Goal: Transaction & Acquisition: Purchase product/service

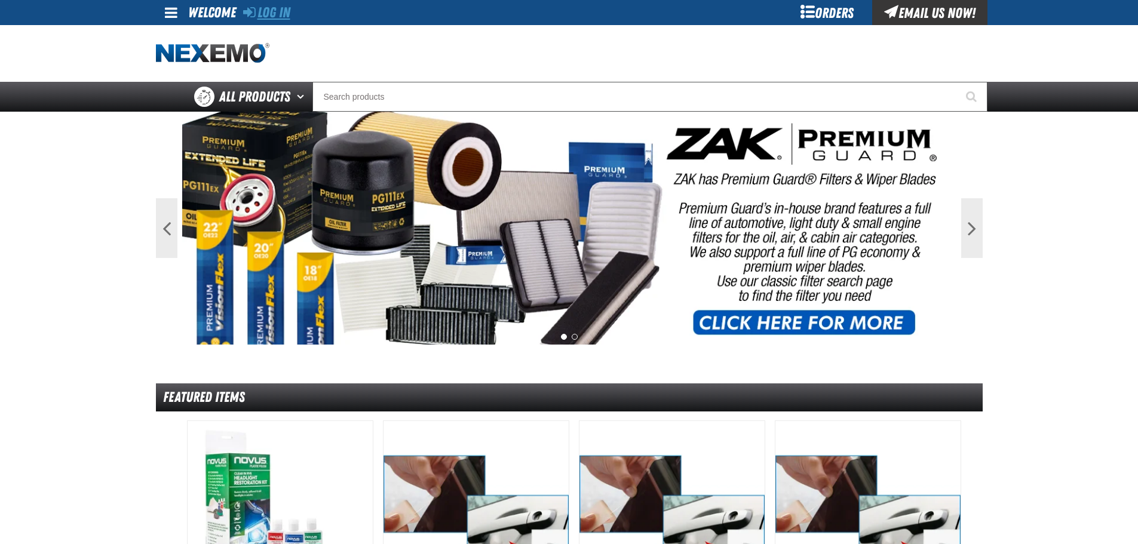
click at [280, 9] on link "Log In" at bounding box center [266, 12] width 47 height 17
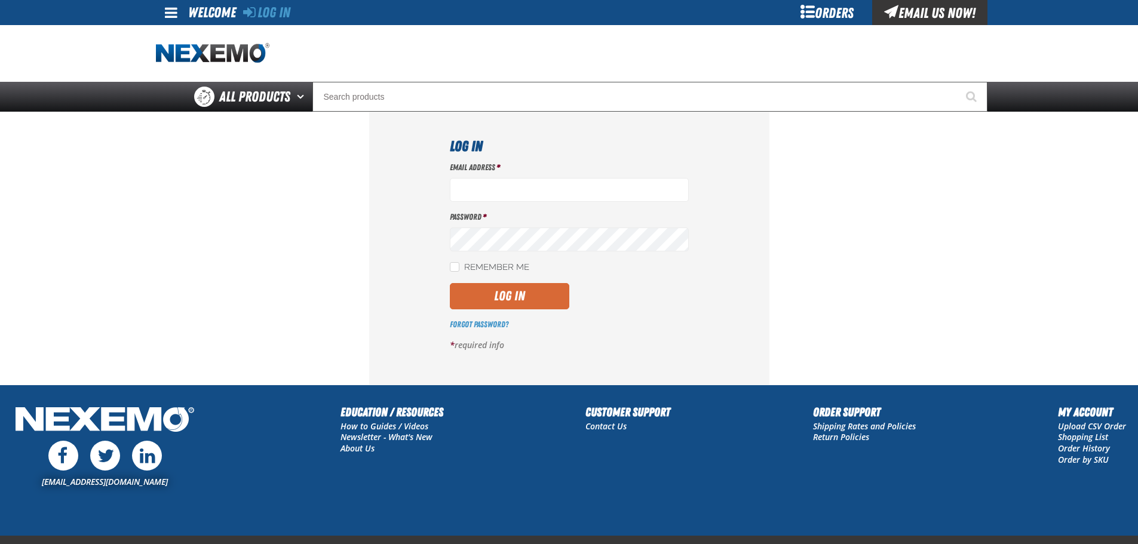
type input "[EMAIL_ADDRESS][DOMAIN_NAME]"
click at [523, 292] on button "Log In" at bounding box center [510, 296] width 120 height 26
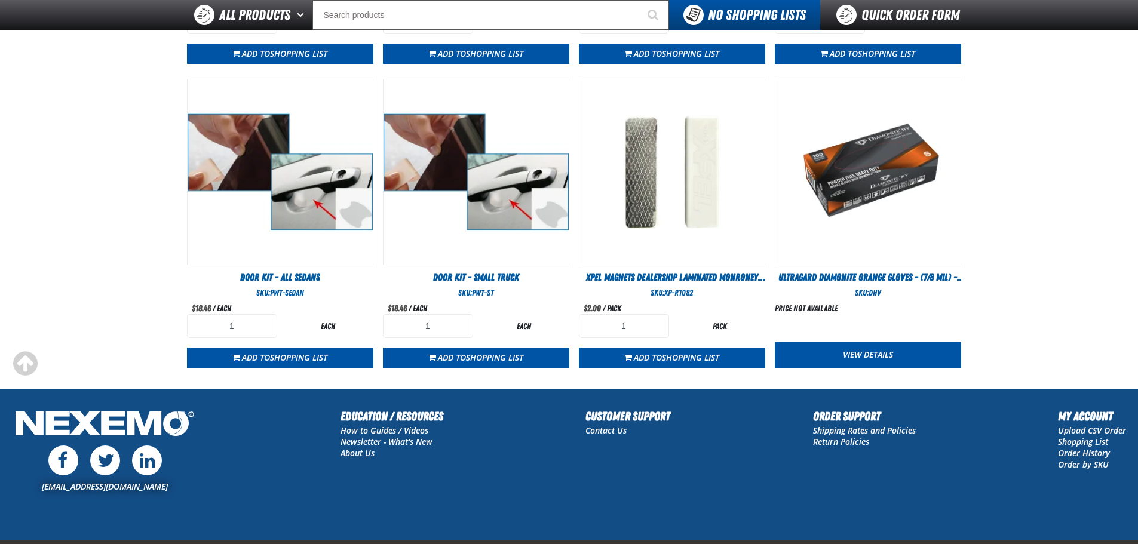
scroll to position [690, 0]
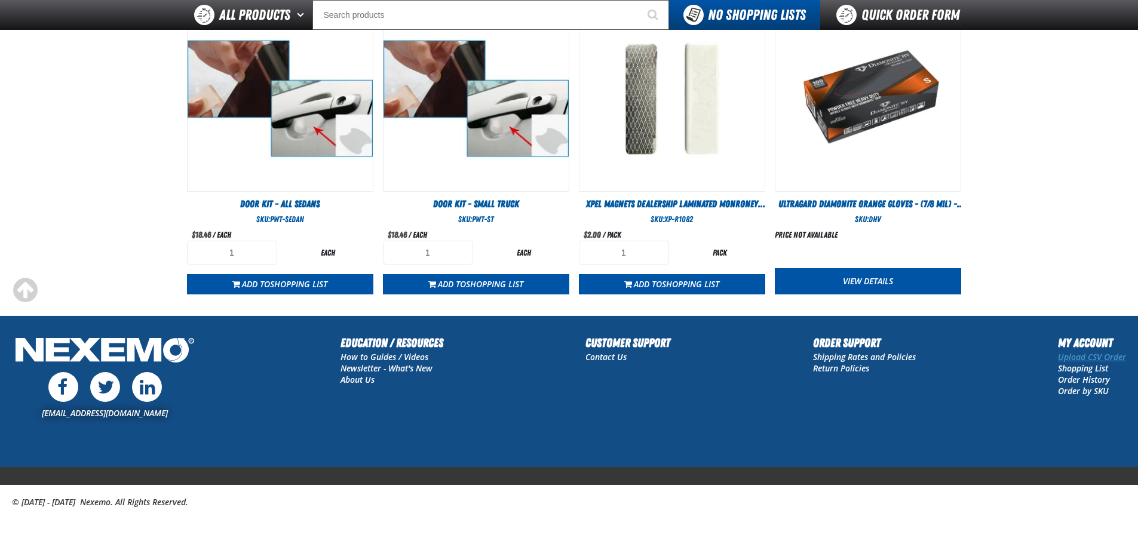
click at [1085, 360] on link "Upload CSV Order" at bounding box center [1092, 356] width 68 height 11
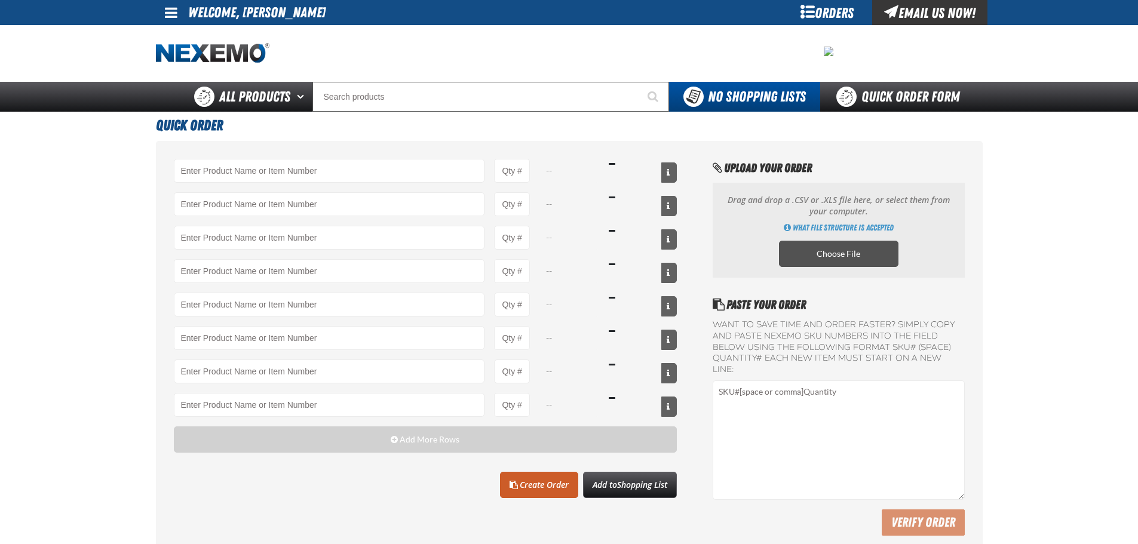
click at [858, 254] on label "Choose File" at bounding box center [839, 254] width 120 height 26
click at [0, 0] on input "Choose File" at bounding box center [0, 0] width 0 height 0
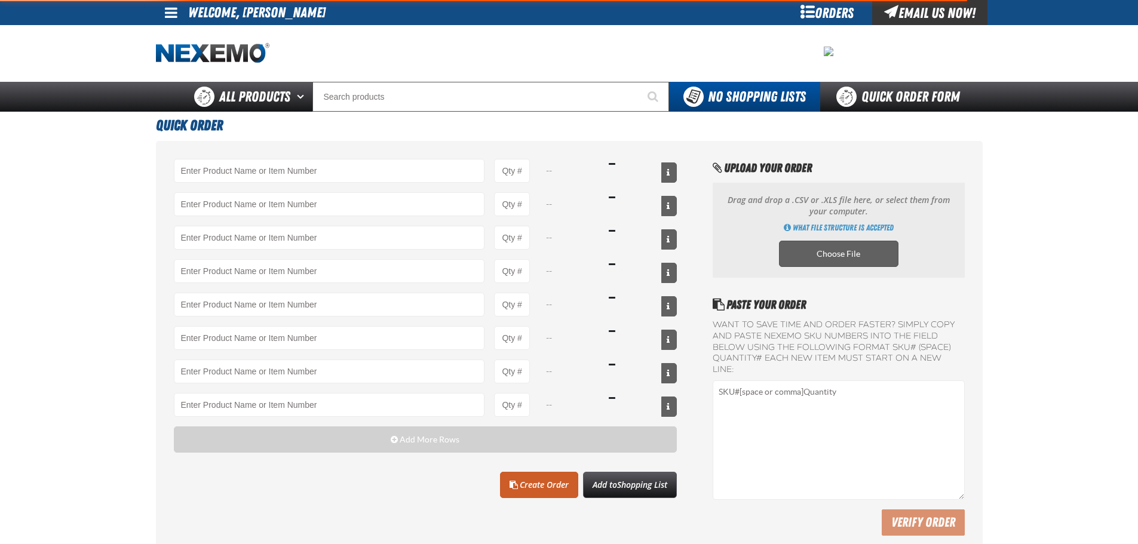
type input "ATK404 - Automatic Transmission Service Kit - ZAK Products"
type input "24"
type input "C500 - Synthetic Engine Oil Booster - ZAK Products"
type input "120"
type input "DF801 - DIESEL 8-in-1 TOTAL CLEAN - ZAK Products"
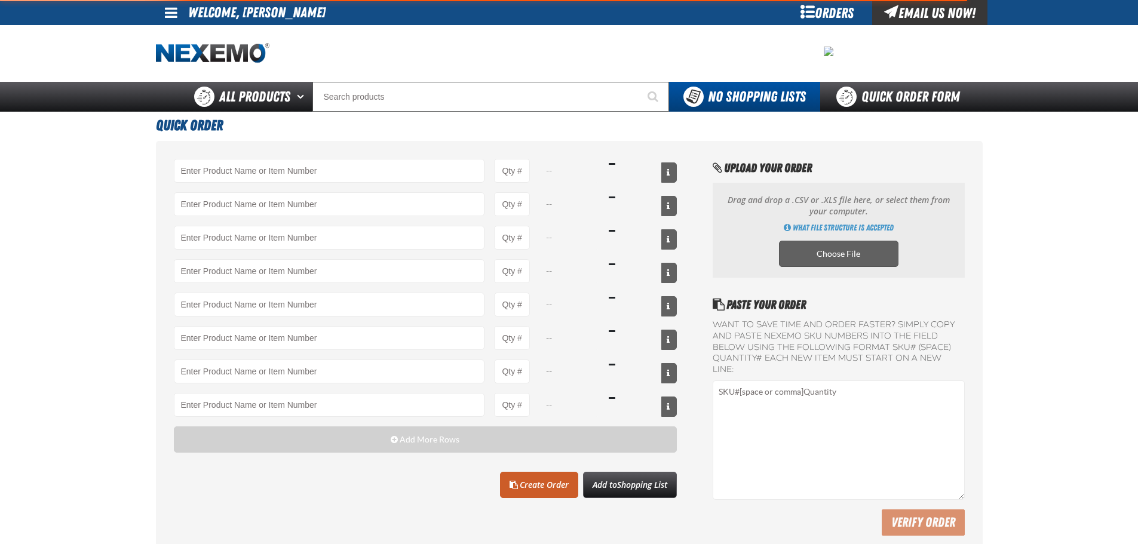
type input "24"
select select "kit"
select select "bottle"
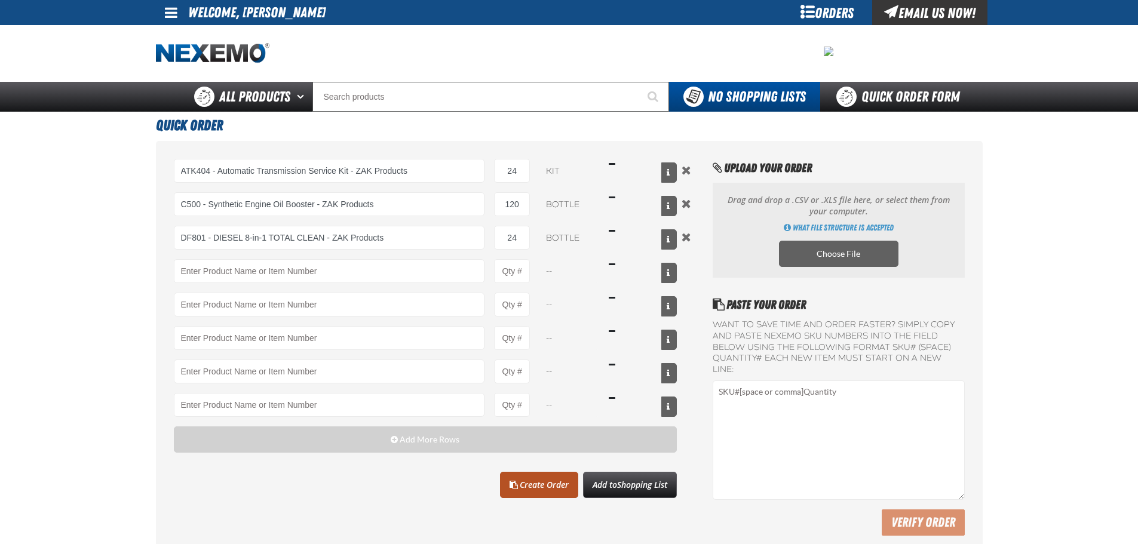
click at [555, 485] on link "Create Order" at bounding box center [539, 485] width 78 height 26
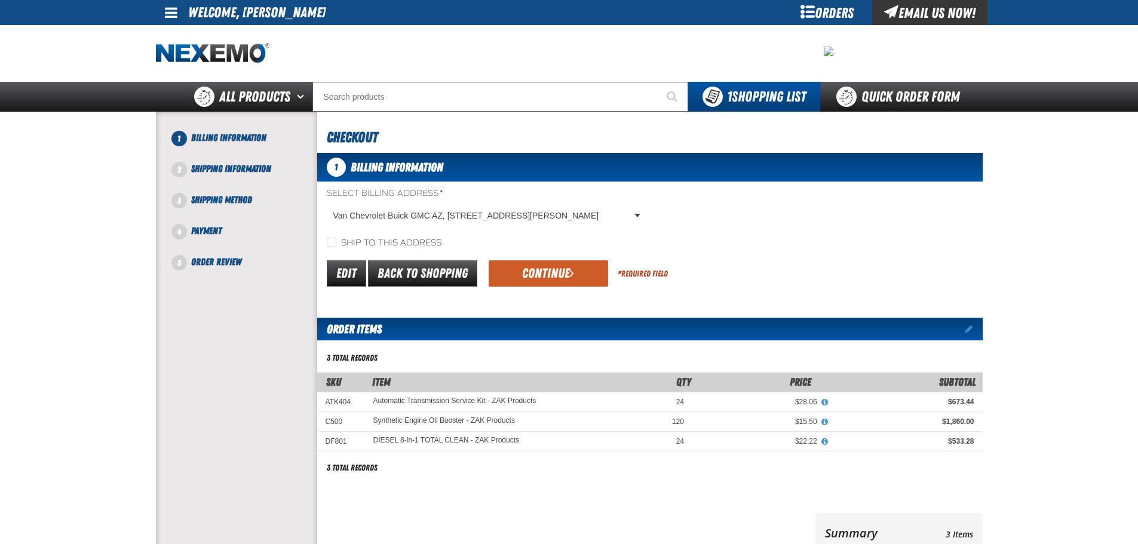
click at [339, 244] on label "Ship to this address" at bounding box center [384, 243] width 115 height 11
click at [336, 244] on input "Ship to this address" at bounding box center [332, 243] width 10 height 10
checkbox input "true"
click at [538, 281] on button "Continue" at bounding box center [549, 274] width 120 height 26
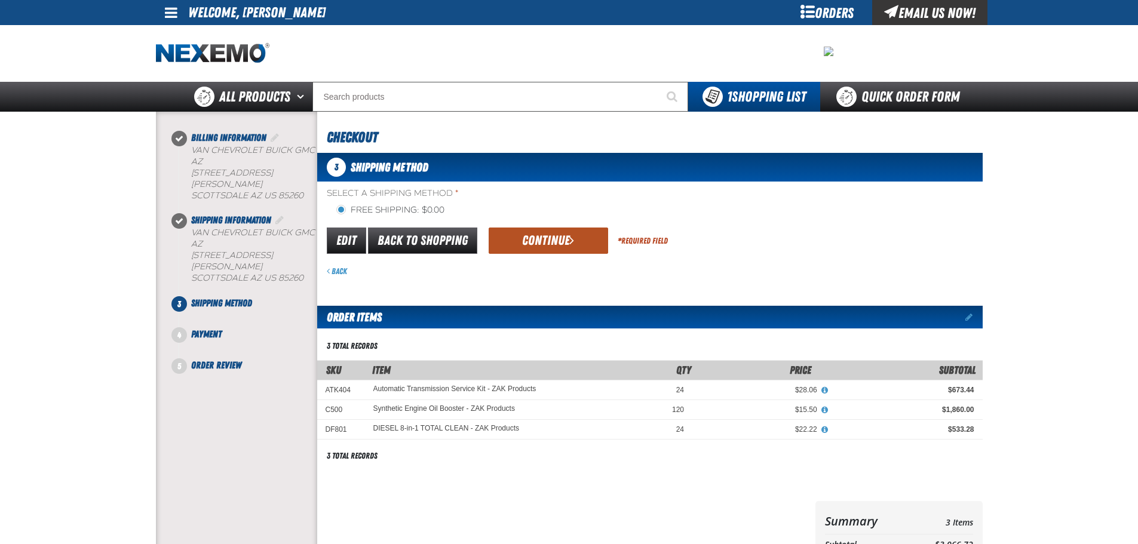
click at [570, 245] on span "submit" at bounding box center [572, 240] width 5 height 13
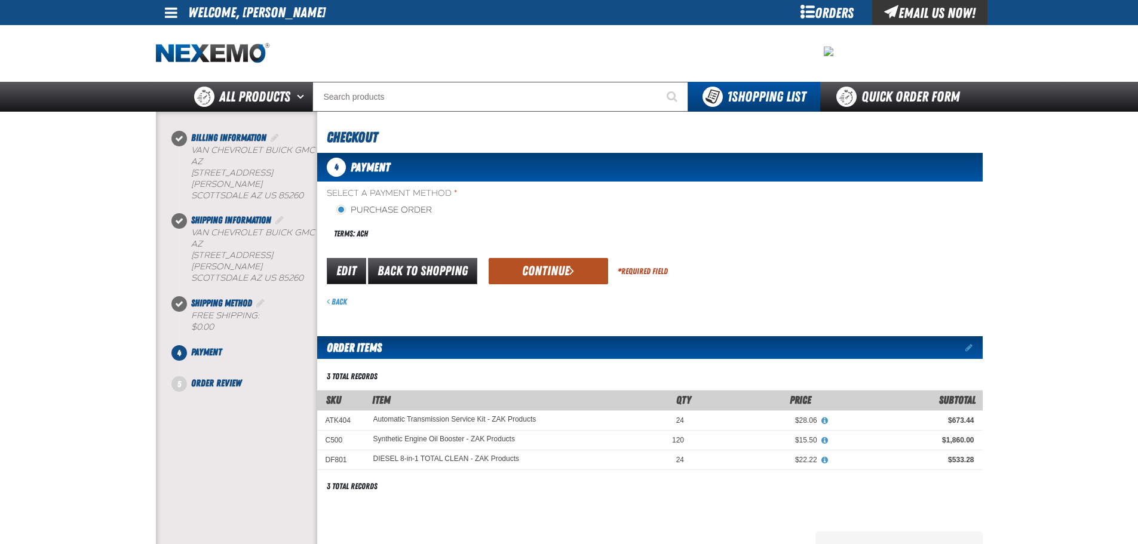
click at [549, 261] on button "Continue" at bounding box center [549, 271] width 120 height 26
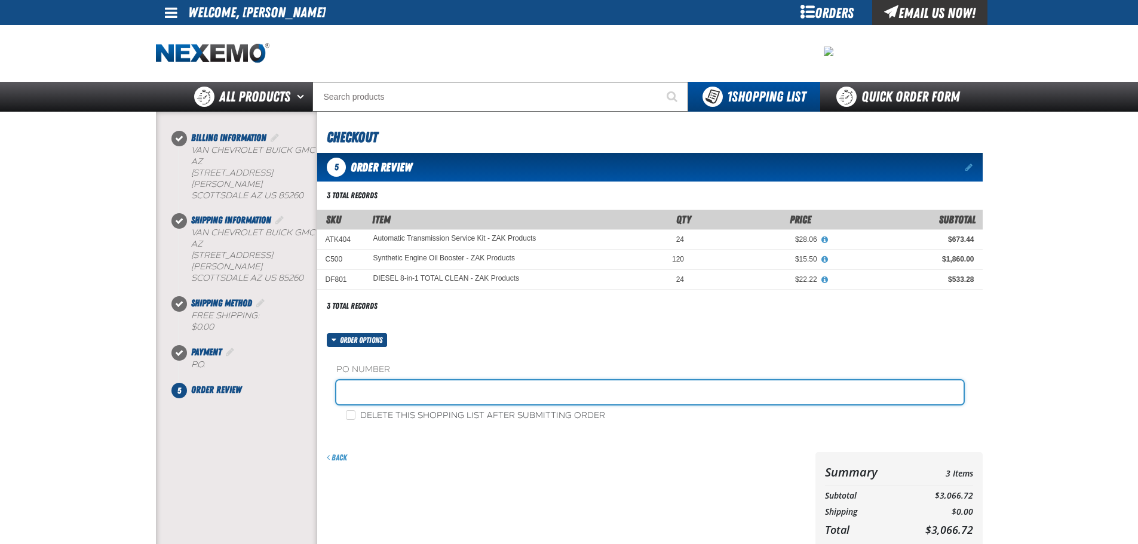
click at [373, 385] on input "text" at bounding box center [650, 393] width 628 height 24
type input "ZAK272"
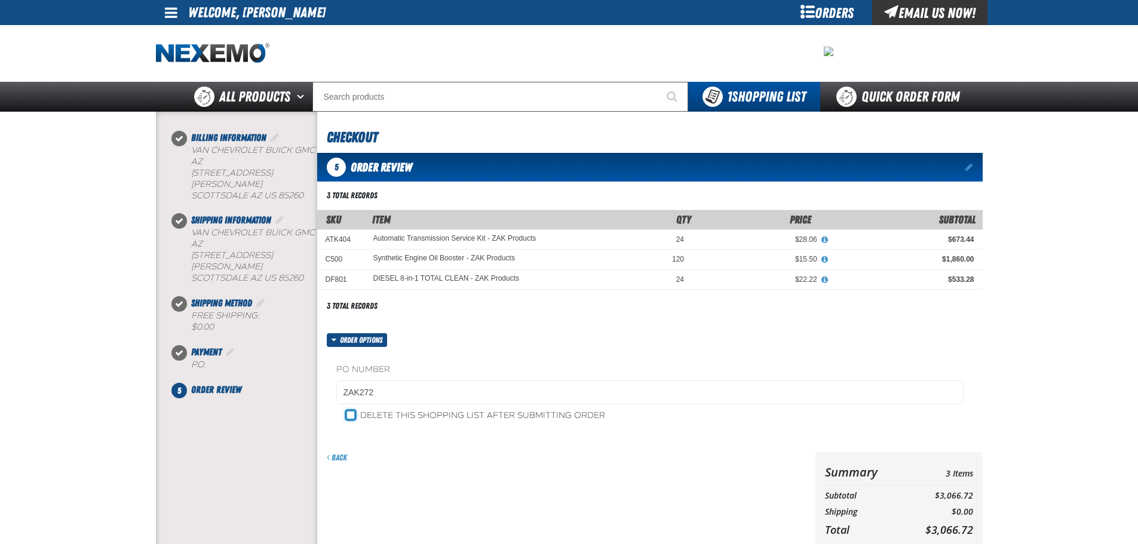
click at [353, 414] on input "Delete this shopping list after submitting order" at bounding box center [351, 416] width 10 height 10
checkbox input "true"
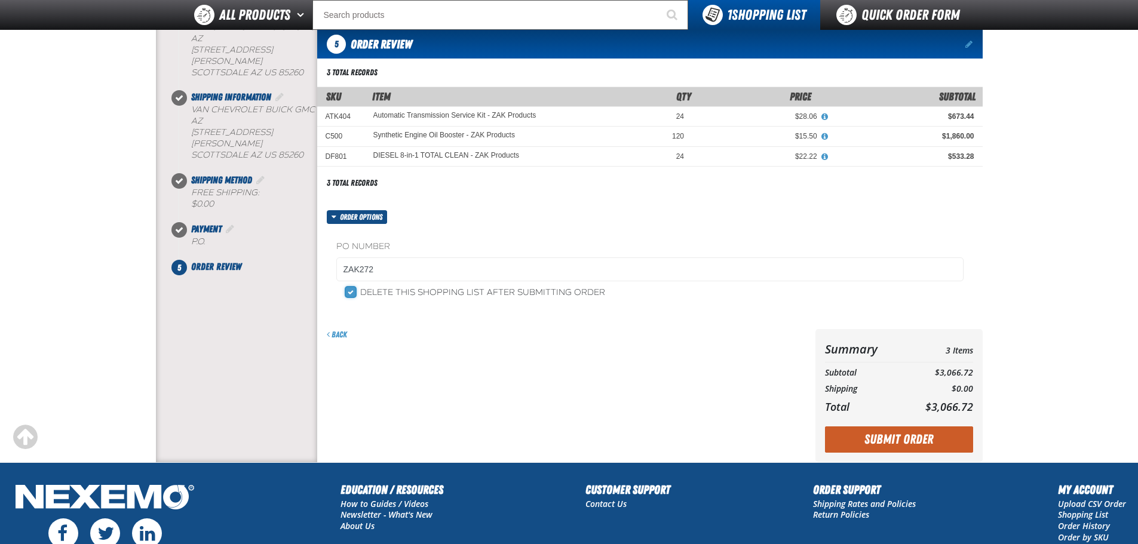
scroll to position [239, 0]
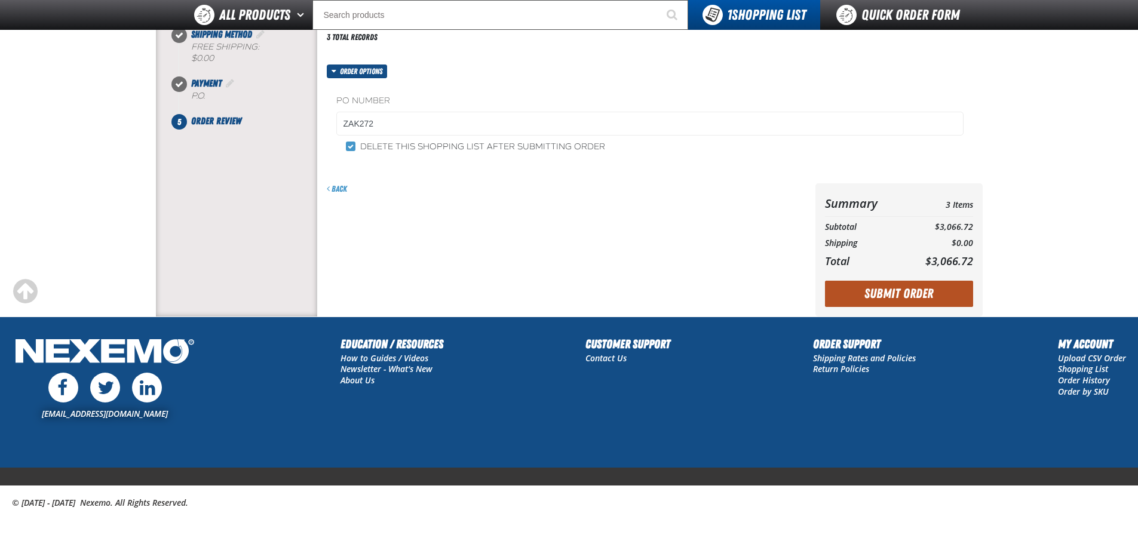
click at [873, 295] on button "Submit Order" at bounding box center [899, 294] width 148 height 26
